Goal: Use online tool/utility: Utilize a website feature to perform a specific function

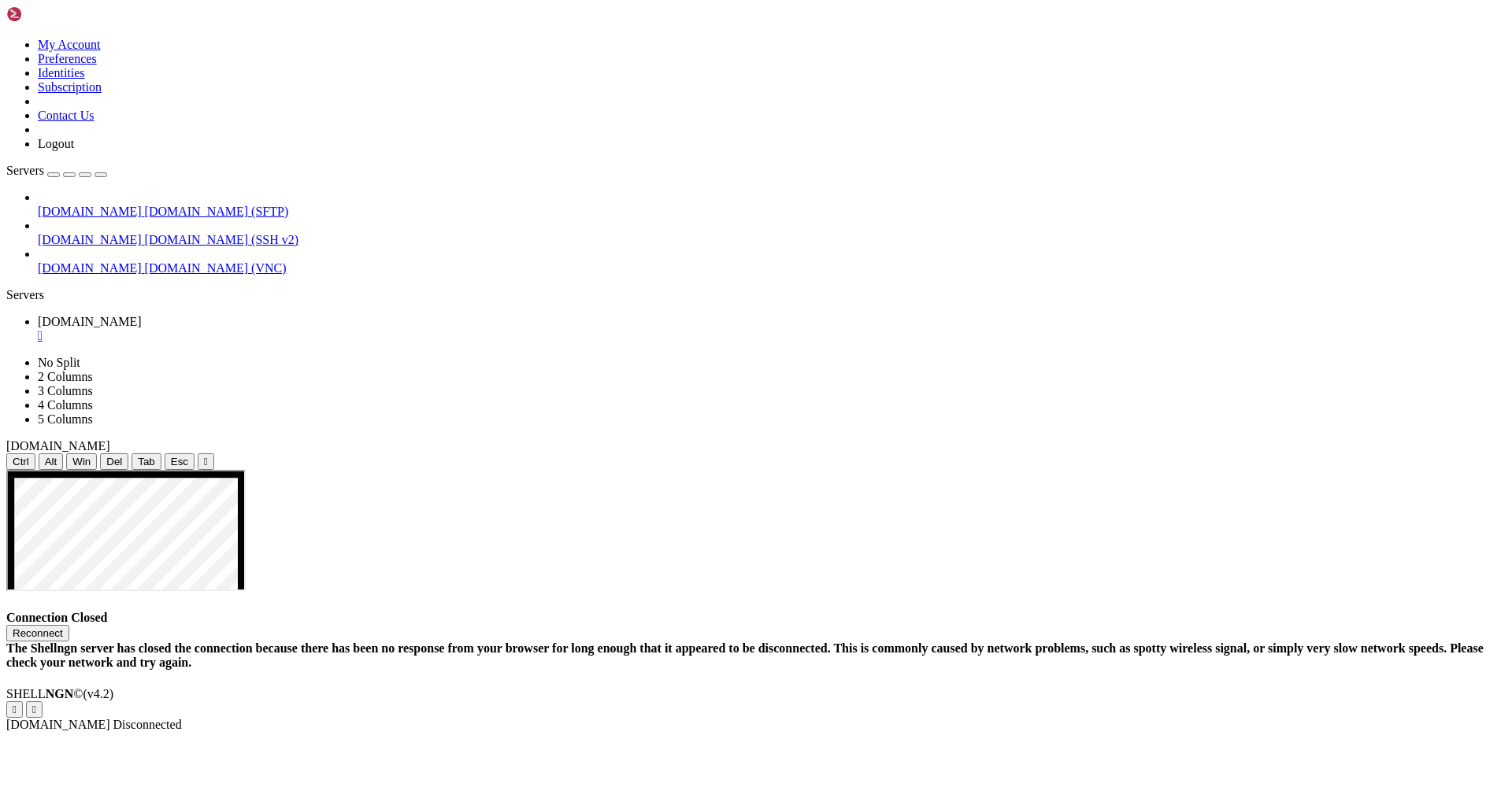
click at [70, 625] on button "Reconnect" at bounding box center [37, 633] width 63 height 17
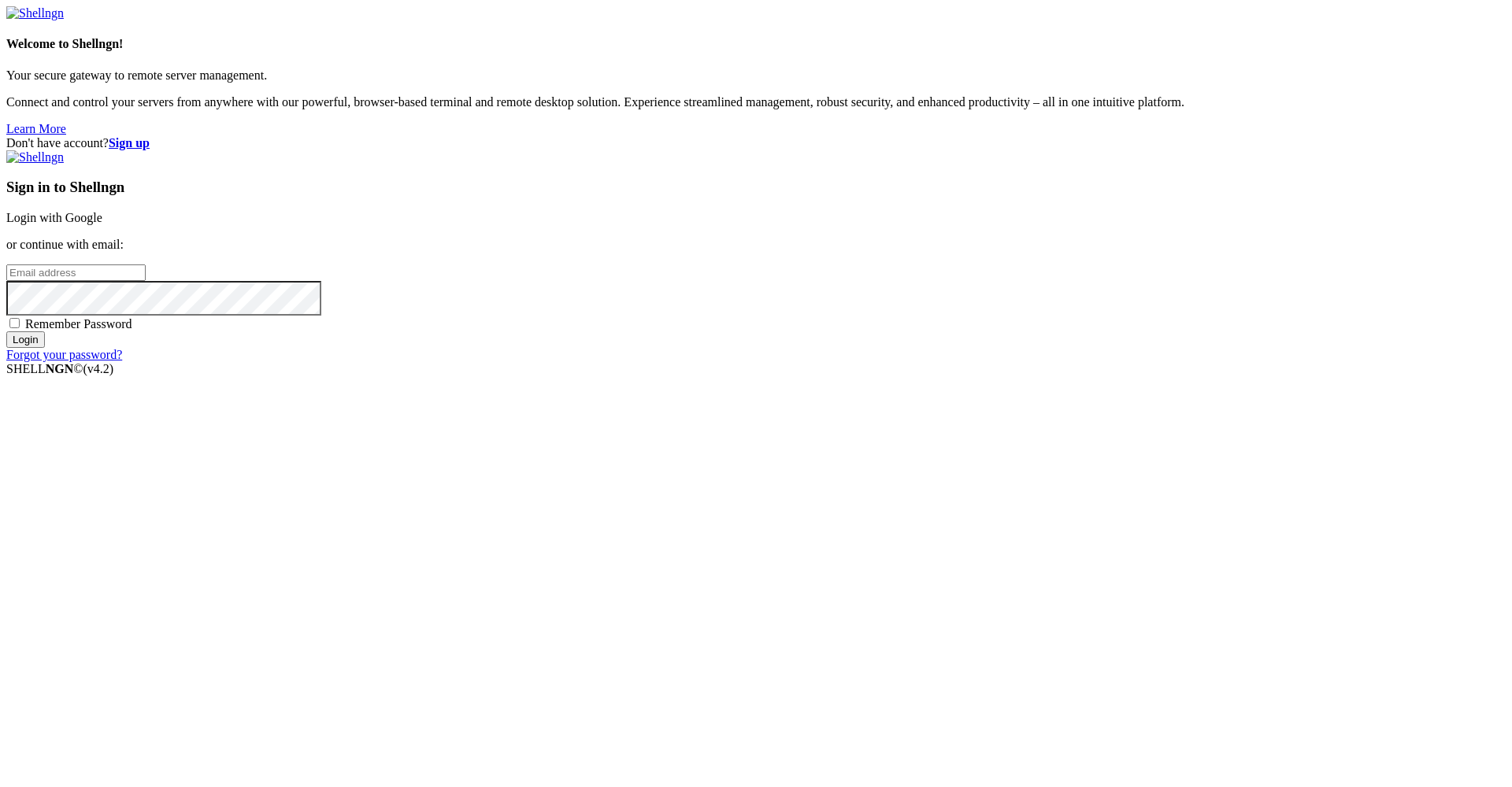
click at [103, 224] on link "Login with Google" at bounding box center [54, 217] width 96 height 13
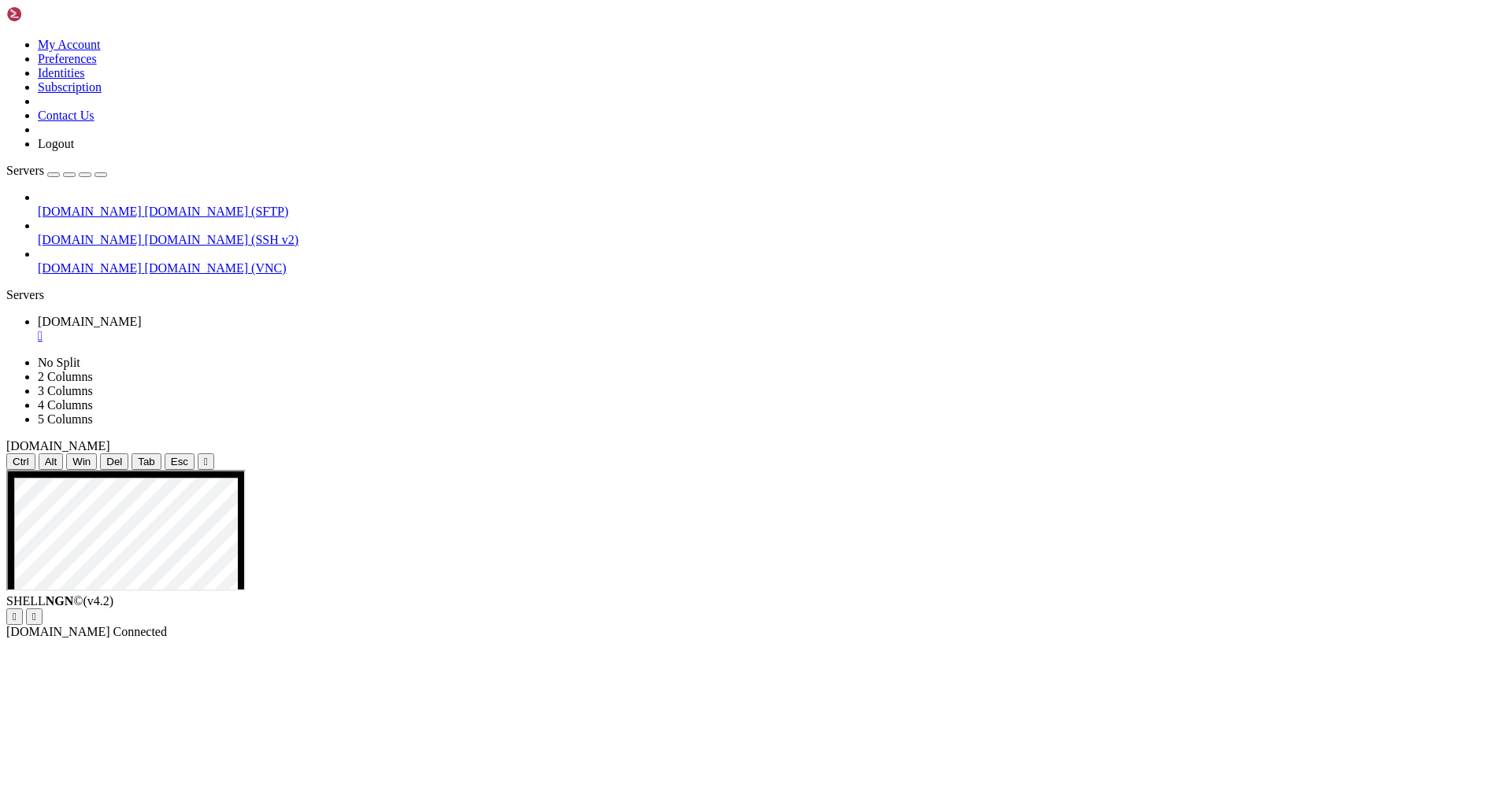
click at [684, 453] on div "Ctrl Alt Win Del Tab Esc " at bounding box center [756, 461] width 1499 height 17
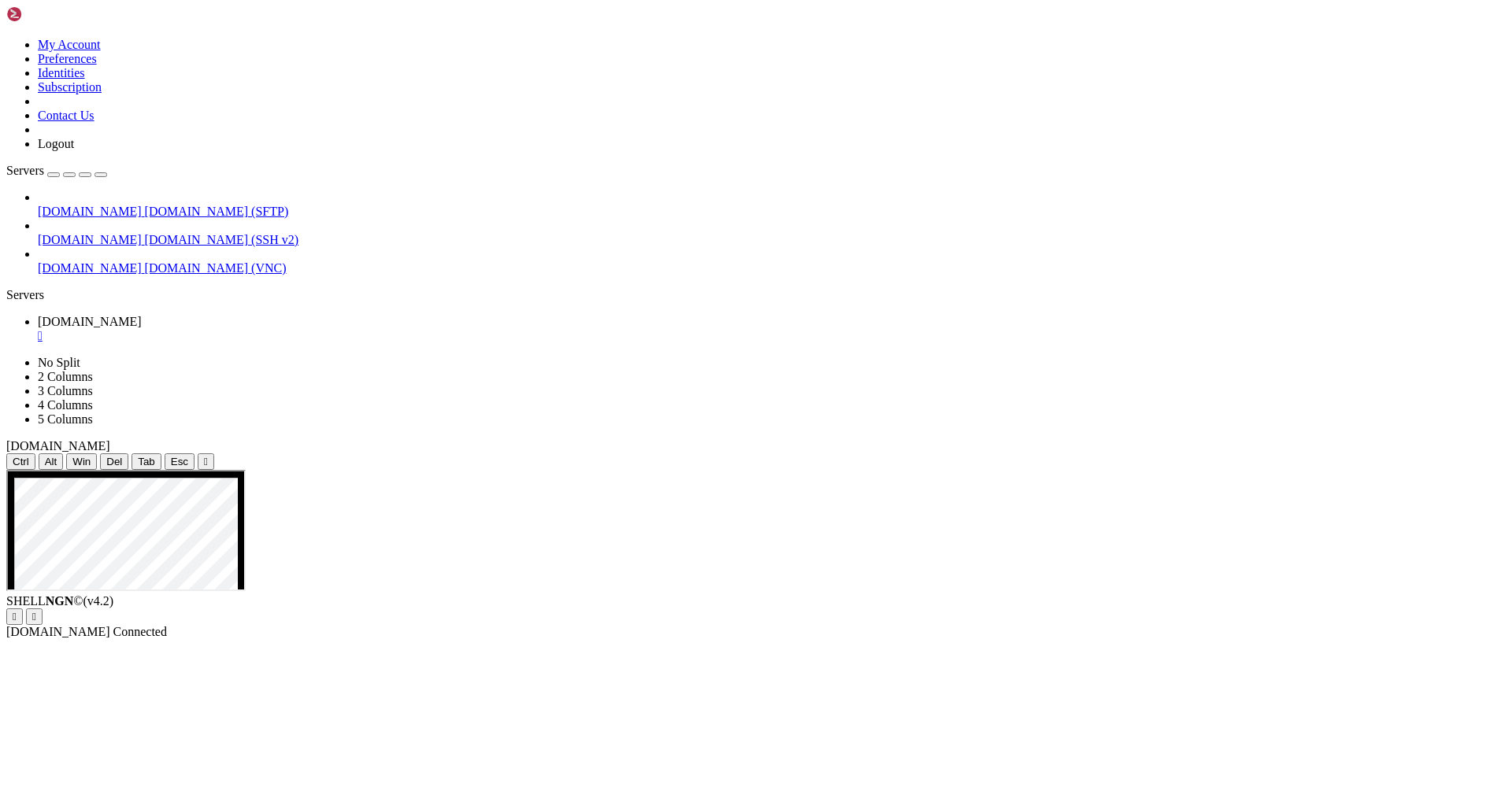
drag, startPoint x: 790, startPoint y: 927, endPoint x: 743, endPoint y: 932, distance: 47.3
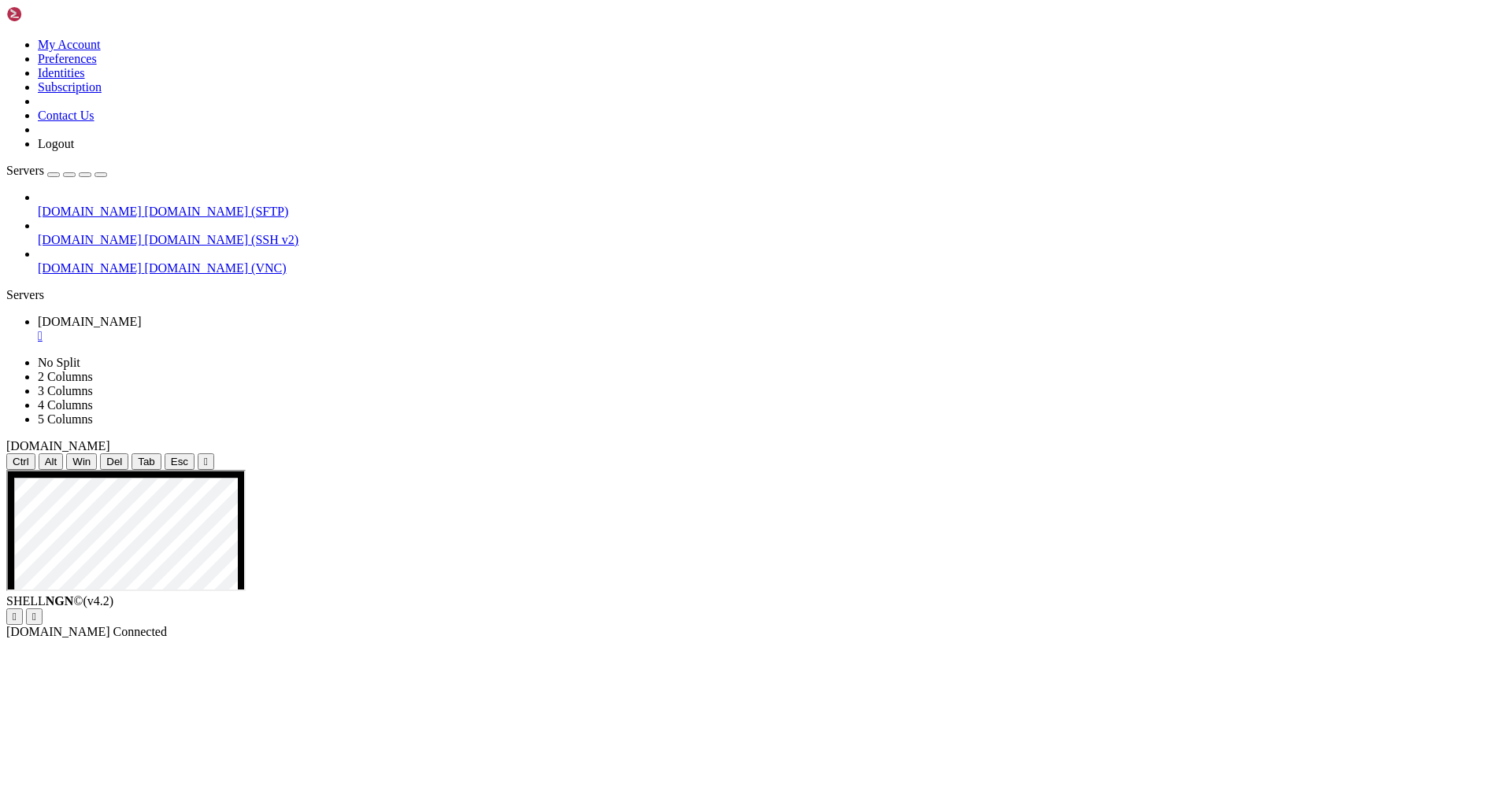
drag, startPoint x: 805, startPoint y: 980, endPoint x: 827, endPoint y: 980, distance: 22.0
